Goal: Task Accomplishment & Management: Use online tool/utility

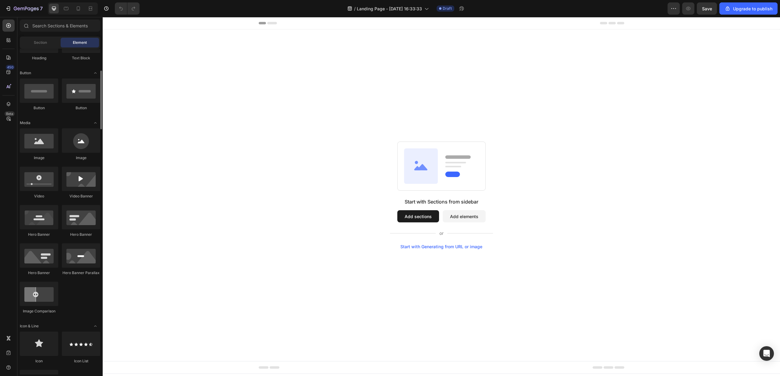
scroll to position [243, 0]
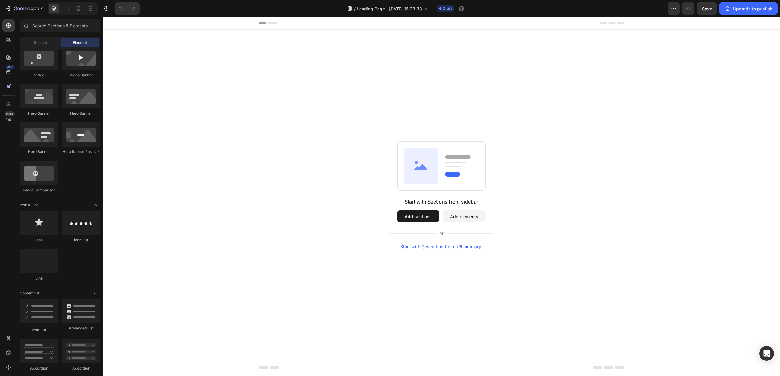
click at [414, 216] on button "Add sections" at bounding box center [418, 216] width 42 height 12
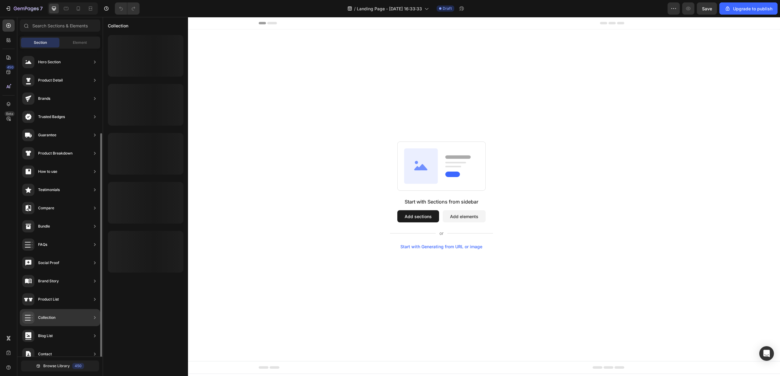
scroll to position [45, 0]
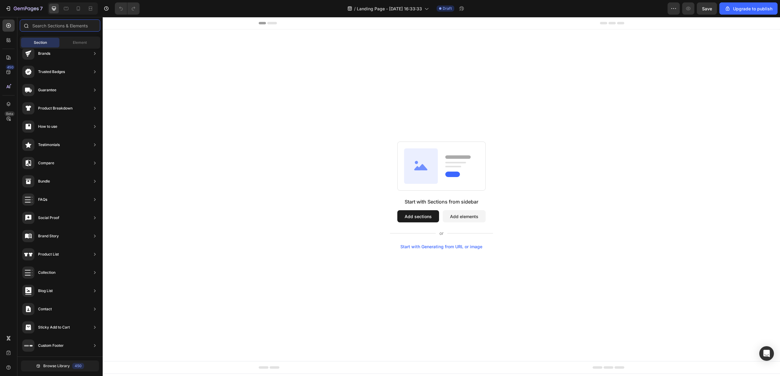
click at [68, 27] on input "text" at bounding box center [60, 25] width 80 height 12
type input "e"
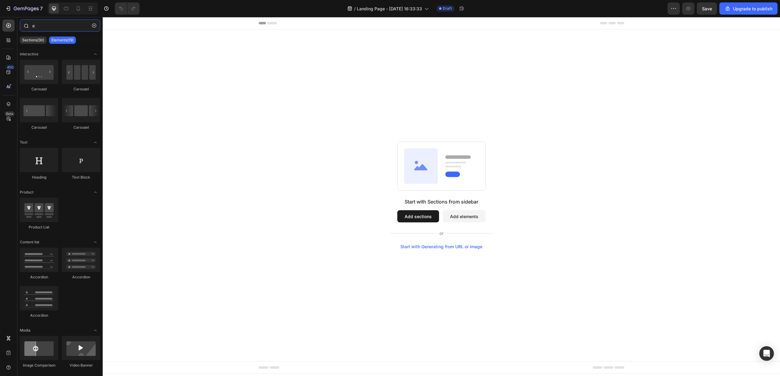
click at [56, 25] on input "e" at bounding box center [60, 25] width 80 height 12
paste input "-mail"
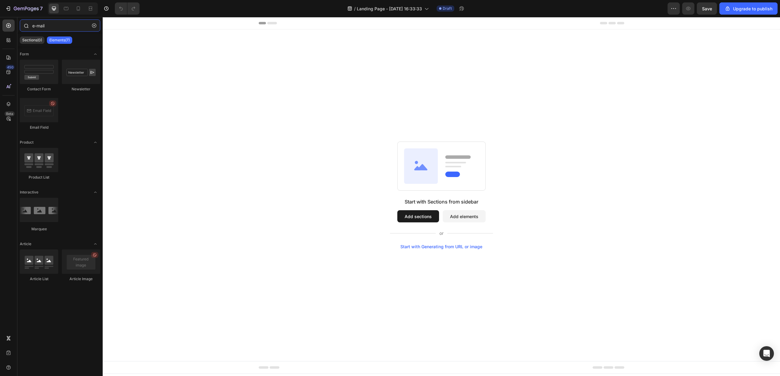
click at [37, 24] on input "e-mail" at bounding box center [60, 25] width 80 height 12
type input "email"
click at [25, 39] on p "Sections(4)" at bounding box center [32, 40] width 20 height 5
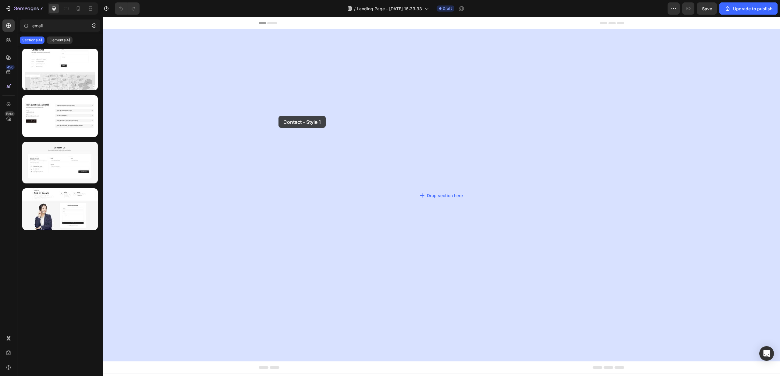
drag, startPoint x: 164, startPoint y: 95, endPoint x: 280, endPoint y: 116, distance: 118.2
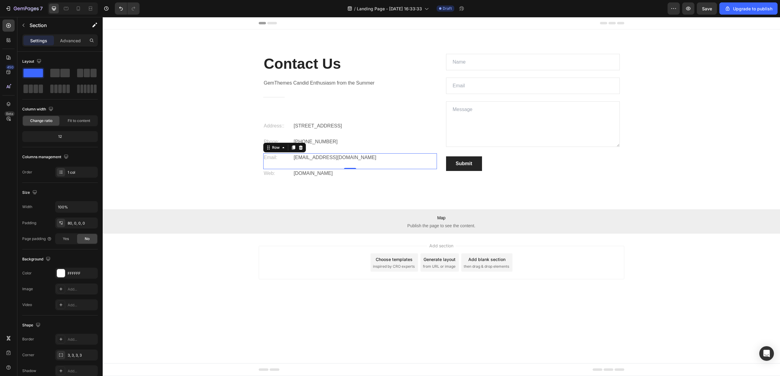
click at [356, 165] on div "Email: Text block gemthemes@gmail.com Text block Row 0" at bounding box center [350, 161] width 174 height 16
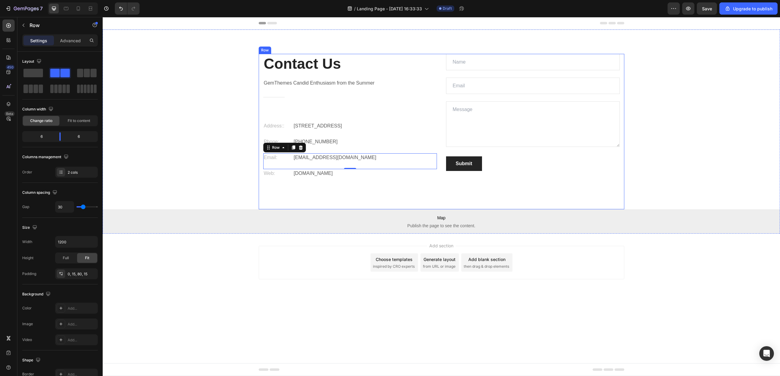
click at [350, 194] on div "Contact Us Heading GemThemes Candid Enthusiasm from the Summer Text block Title…" at bounding box center [441, 132] width 365 height 156
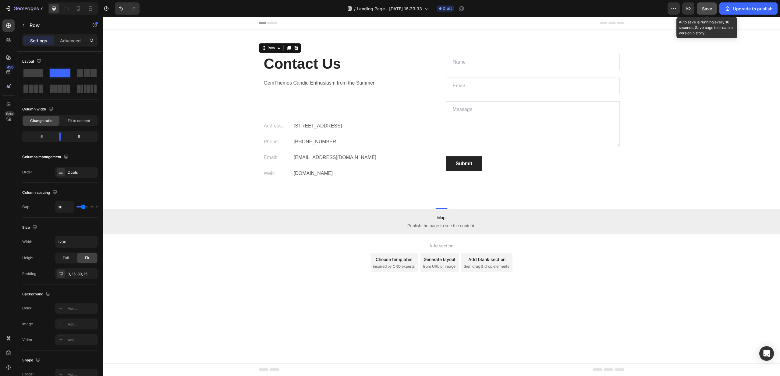
click at [709, 8] on span "Save" at bounding box center [707, 8] width 10 height 5
click at [678, 9] on button "button" at bounding box center [673, 8] width 12 height 12
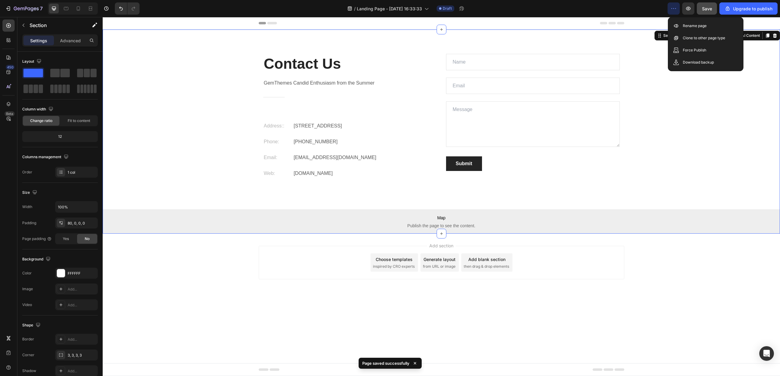
click at [657, 103] on div "Contact Us Heading GemThemes Candid Enthusiasm from the Summer Text block Title…" at bounding box center [441, 144] width 677 height 180
click at [671, 10] on icon "button" at bounding box center [673, 8] width 6 height 6
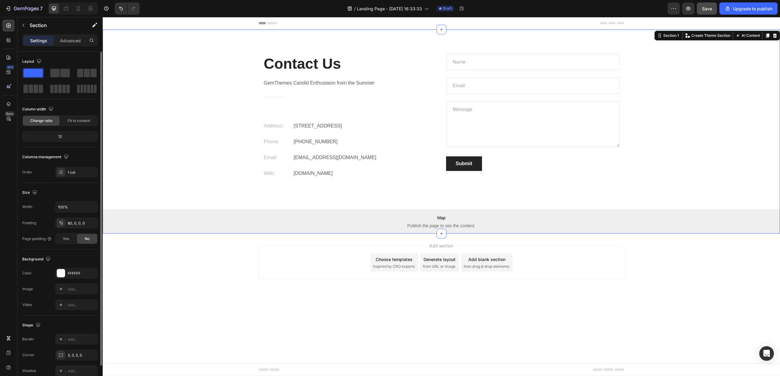
scroll to position [30, 0]
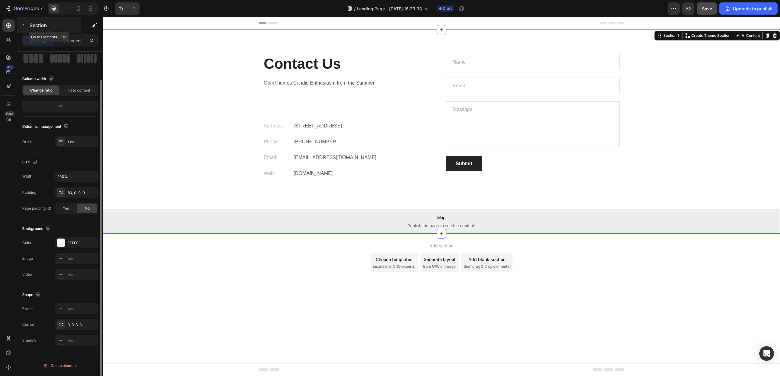
drag, startPoint x: 24, startPoint y: 27, endPoint x: 112, endPoint y: 72, distance: 98.6
click at [24, 27] on icon "button" at bounding box center [23, 25] width 5 height 5
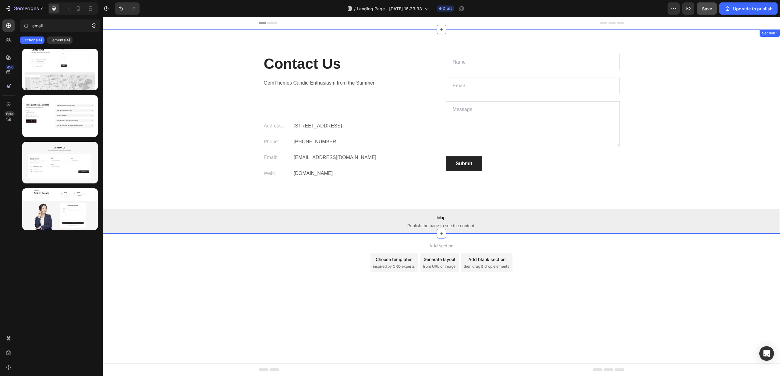
click at [294, 127] on p "Eight Avenue 487, London" at bounding box center [365, 125] width 143 height 7
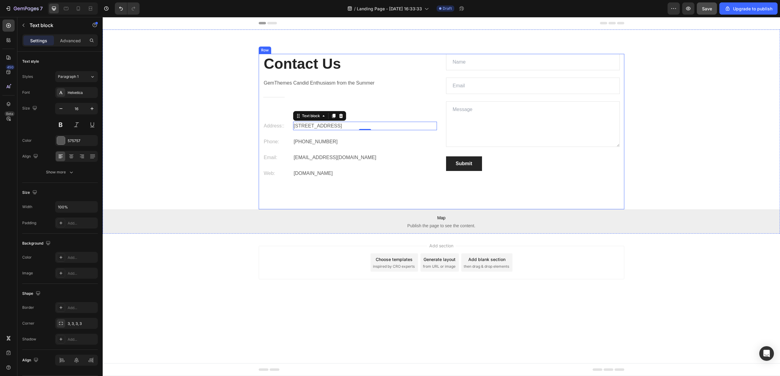
click at [365, 175] on p "gemthemes.com" at bounding box center [365, 173] width 143 height 7
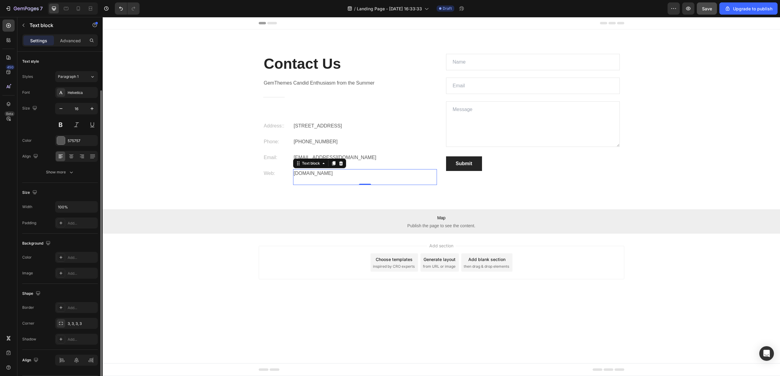
scroll to position [20, 0]
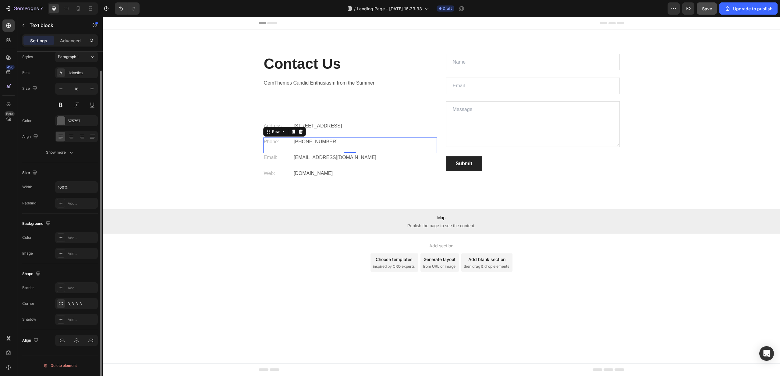
click at [357, 152] on div "Phone: Text block +012 345 6789 0000 Text block Row 0" at bounding box center [350, 146] width 174 height 16
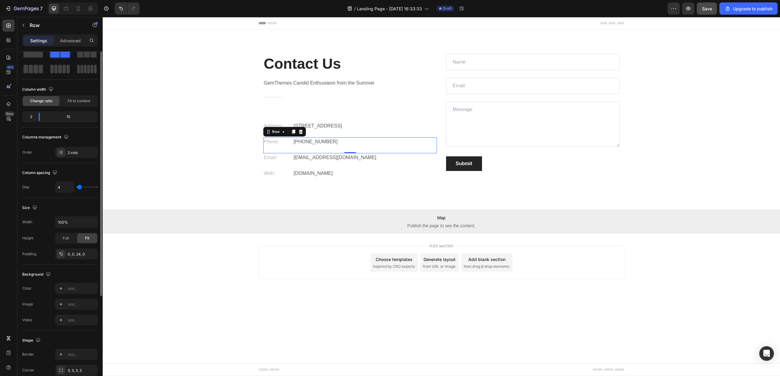
scroll to position [0, 0]
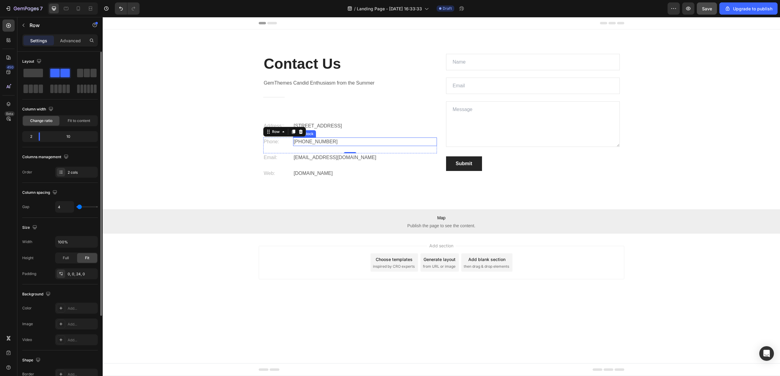
click at [386, 139] on p "+012 345 6789 0000" at bounding box center [365, 141] width 143 height 7
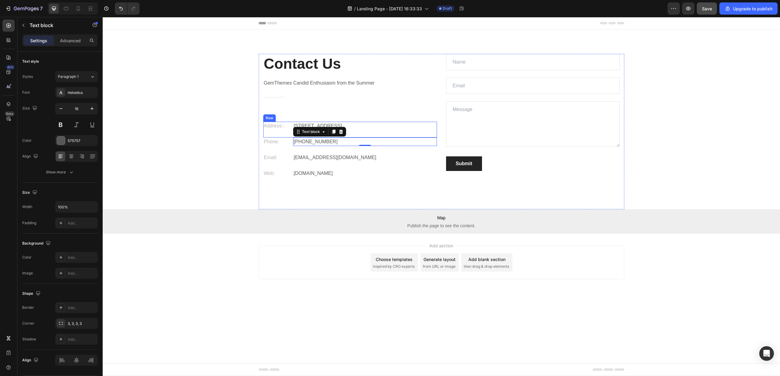
click at [389, 131] on div "Address:: Text block Eight Avenue 487, London Text block Row" at bounding box center [350, 130] width 174 height 16
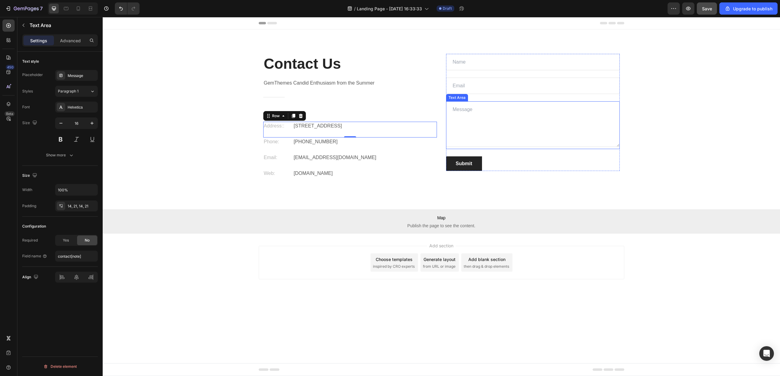
click at [517, 130] on textarea at bounding box center [533, 124] width 174 height 46
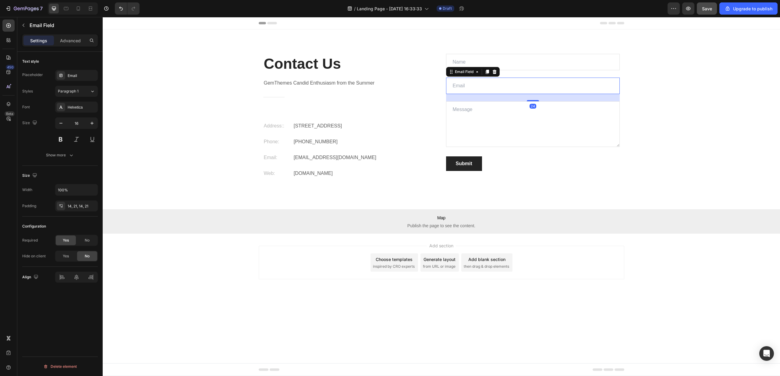
click at [534, 84] on input "email" at bounding box center [533, 86] width 174 height 16
click at [529, 65] on input "text" at bounding box center [533, 62] width 174 height 16
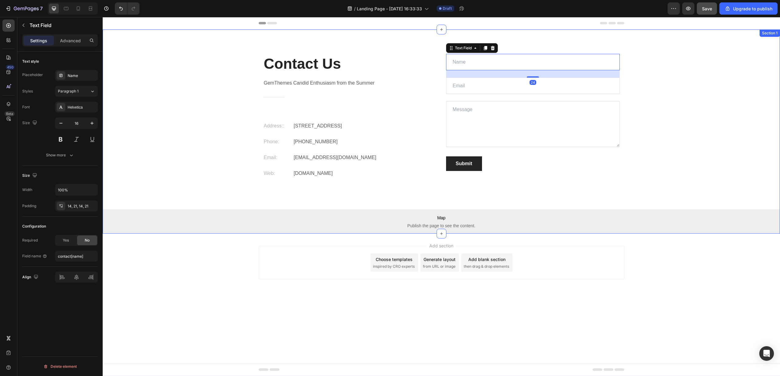
click at [675, 141] on div "Contact Us Heading GemThemes Candid Enthusiasm from the Summer Text block Title…" at bounding box center [441, 144] width 677 height 180
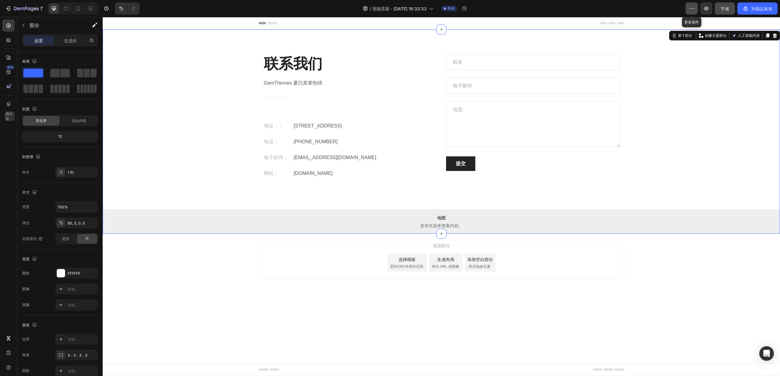
click at [691, 9] on icon "button" at bounding box center [691, 8] width 1 height 1
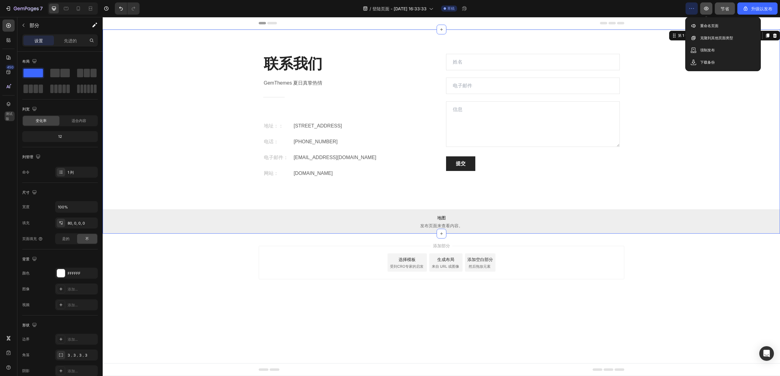
click at [704, 10] on icon "button" at bounding box center [706, 8] width 6 height 6
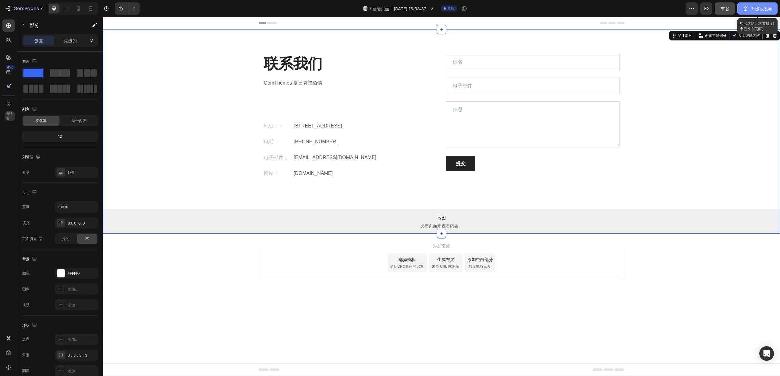
click at [752, 8] on font "升级以发布" at bounding box center [761, 8] width 21 height 5
click at [9, 9] on icon "button" at bounding box center [8, 8] width 6 height 6
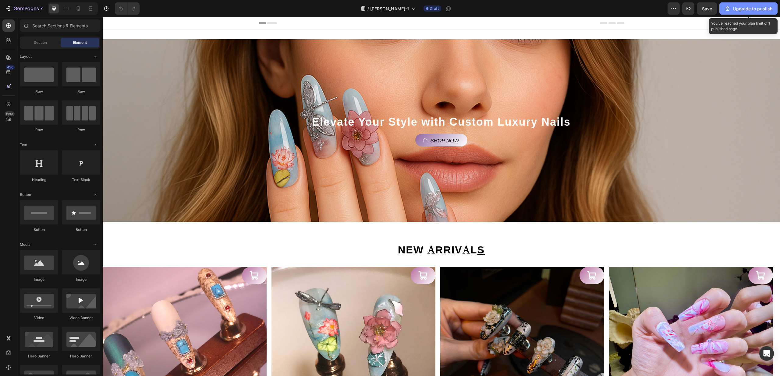
click at [753, 7] on div "Upgrade to publish" at bounding box center [748, 8] width 48 height 6
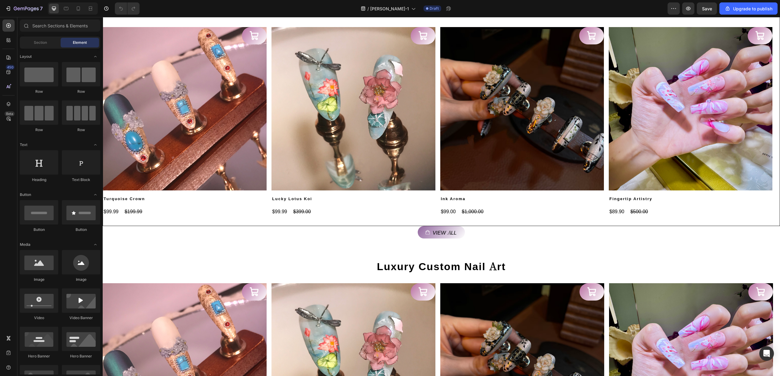
scroll to position [609, 0]
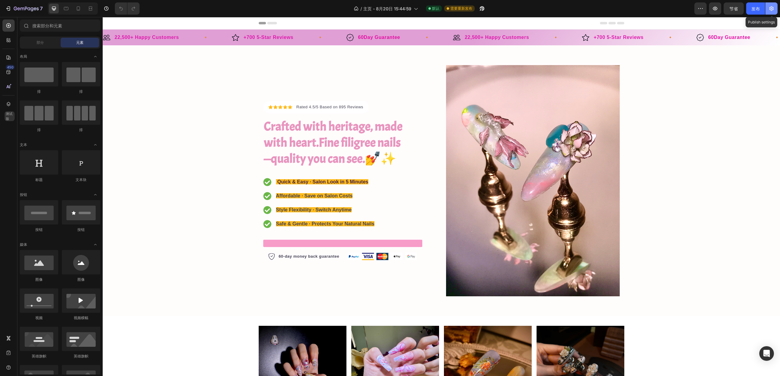
click at [769, 9] on icon "button" at bounding box center [771, 8] width 4 height 5
click at [768, 4] on button "button" at bounding box center [771, 8] width 12 height 12
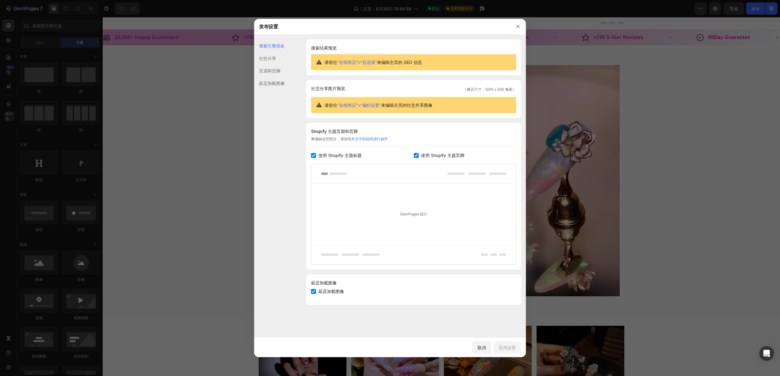
click at [270, 59] on font "社交分享" at bounding box center [267, 58] width 17 height 5
click at [273, 69] on font "页眉和页脚" at bounding box center [269, 70] width 21 height 5
click at [267, 80] on div "延迟加载图像" at bounding box center [269, 83] width 30 height 12
click at [518, 25] on icon "button" at bounding box center [517, 26] width 5 height 5
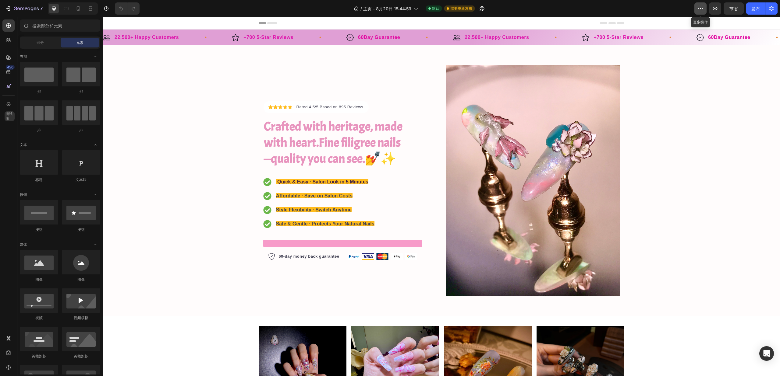
click at [704, 8] on button "button" at bounding box center [700, 8] width 12 height 12
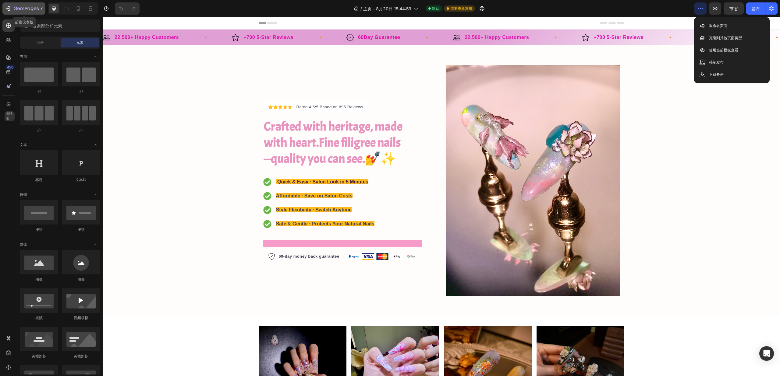
click at [12, 11] on div "7" at bounding box center [23, 8] width 37 height 7
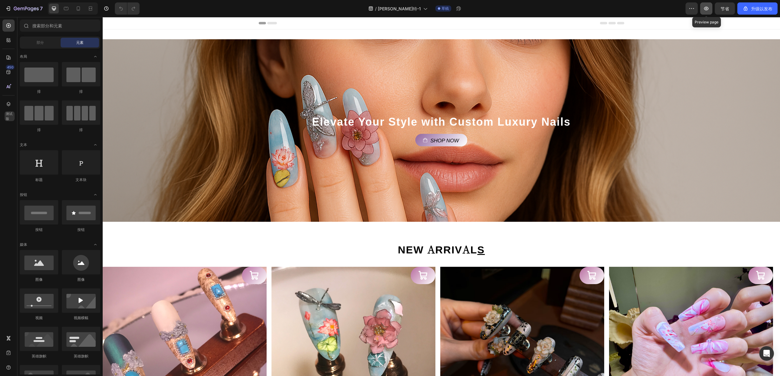
click at [705, 9] on icon "button" at bounding box center [706, 8] width 6 height 6
click at [7, 5] on icon "button" at bounding box center [8, 8] width 6 height 6
